Goal: Navigation & Orientation: Find specific page/section

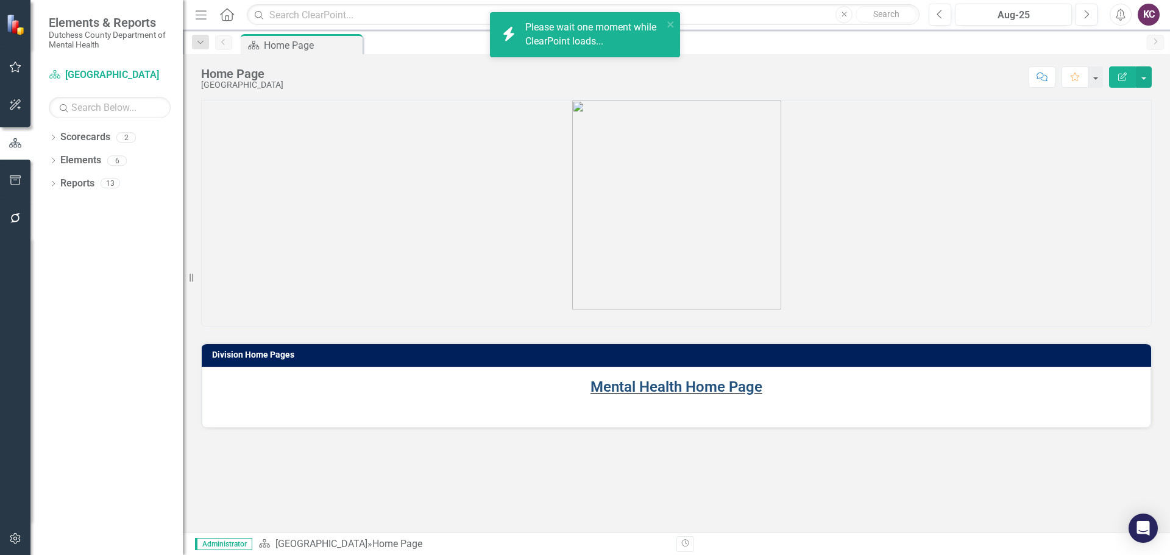
click at [654, 384] on link "Mental Health Home Page" at bounding box center [676, 386] width 172 height 17
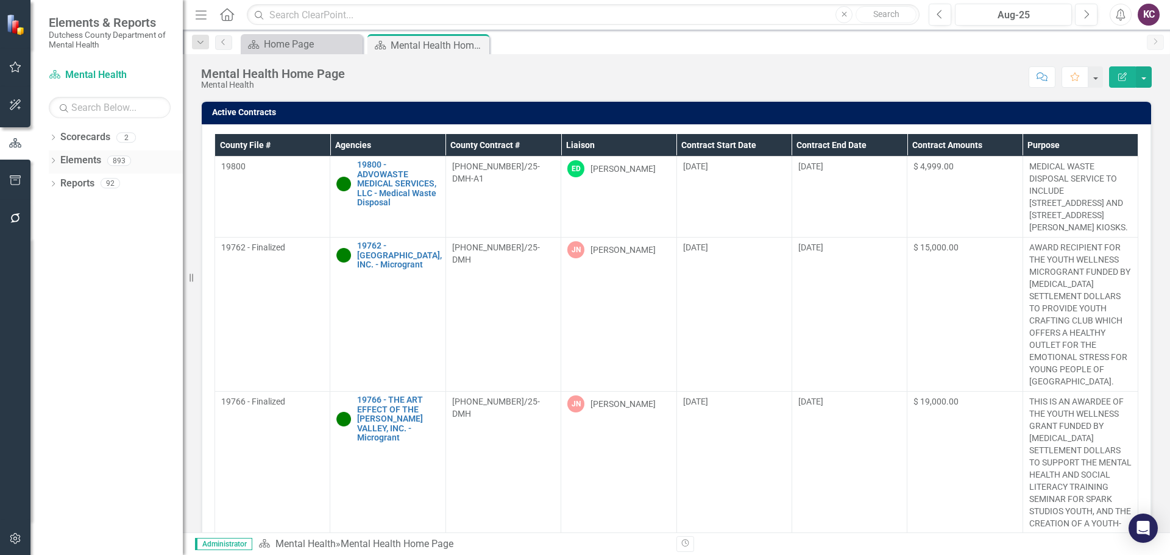
click at [90, 166] on link "Elements" at bounding box center [80, 161] width 41 height 14
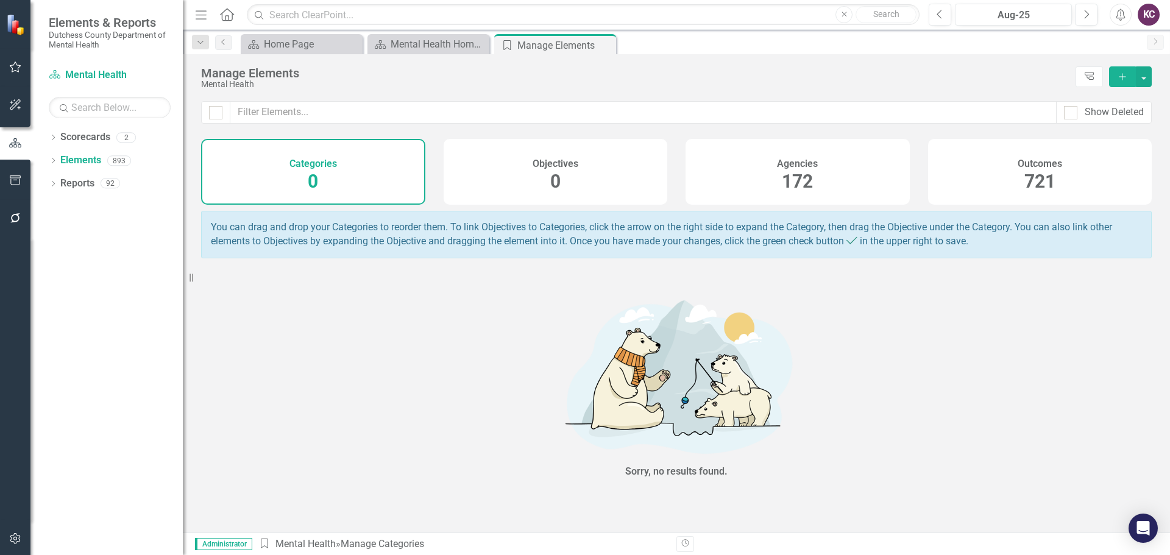
click at [729, 165] on div "Agencies 172" at bounding box center [798, 172] width 224 height 66
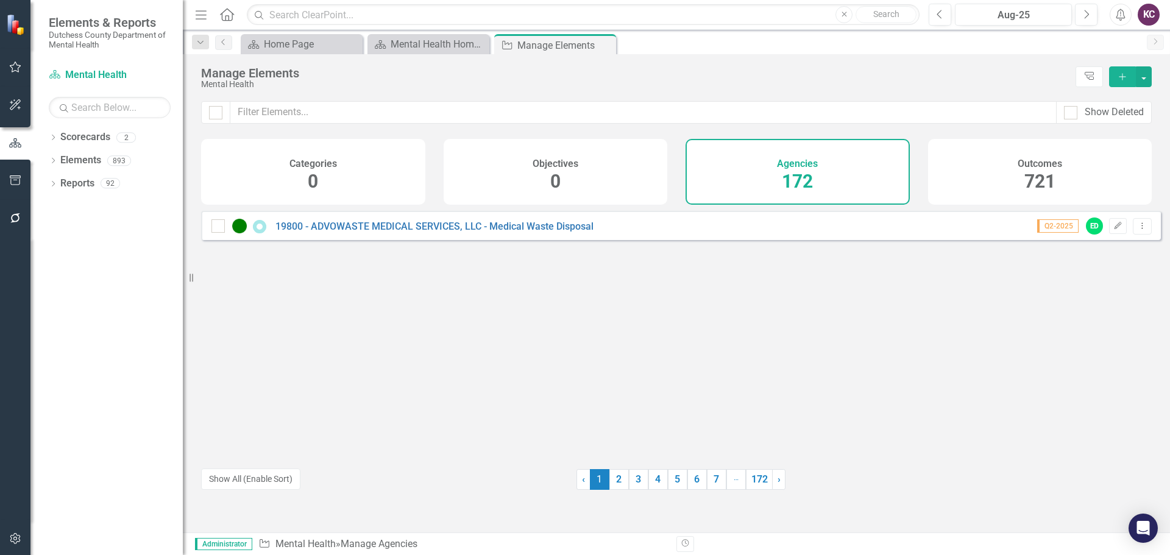
click at [985, 171] on div "Outcomes 721" at bounding box center [1040, 172] width 224 height 66
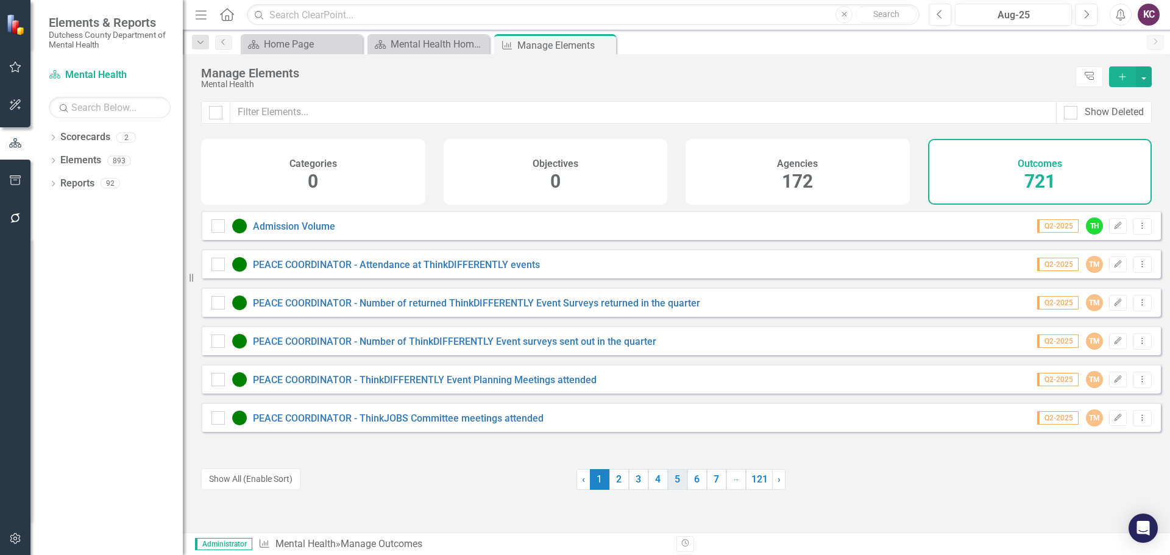
click at [668, 480] on link "5" at bounding box center [677, 479] width 19 height 21
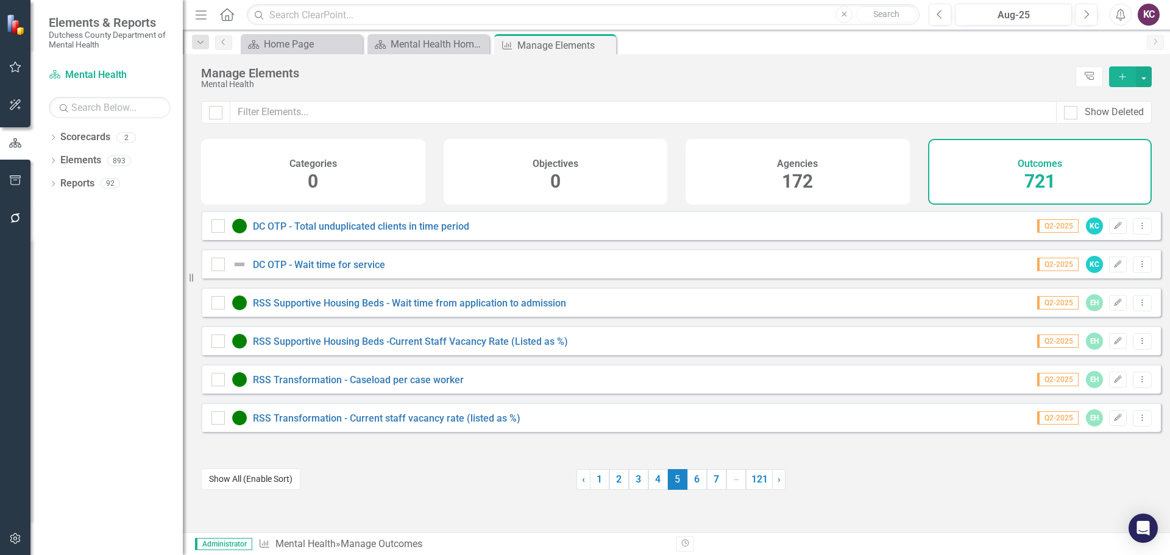
click at [234, 483] on button "Show All (Enable Sort)" at bounding box center [250, 479] width 99 height 21
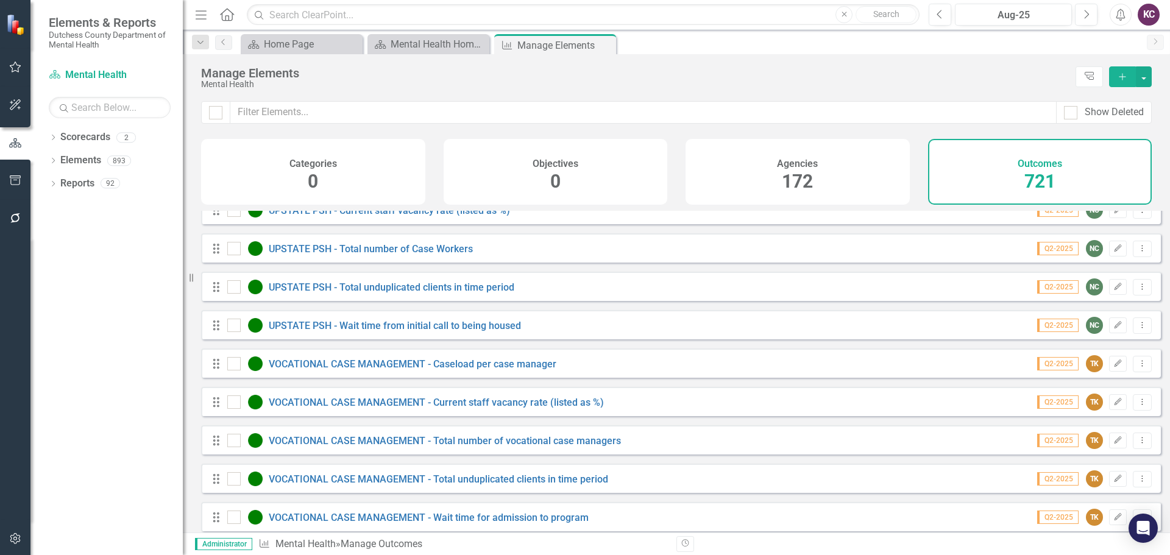
scroll to position [10508, 0]
